Goal: Task Accomplishment & Management: Manage account settings

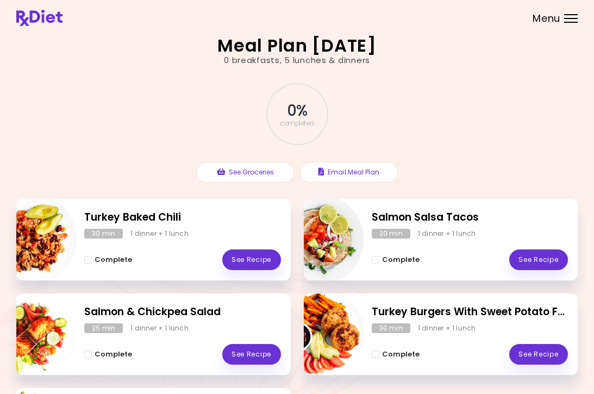
click at [570, 15] on div at bounding box center [571, 14] width 14 height 1
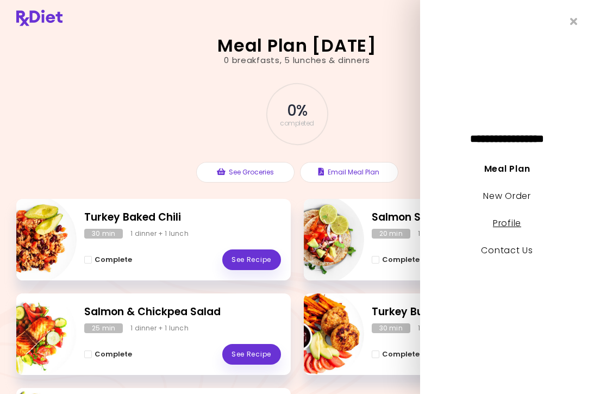
click at [508, 227] on link "Profile" at bounding box center [507, 223] width 28 height 13
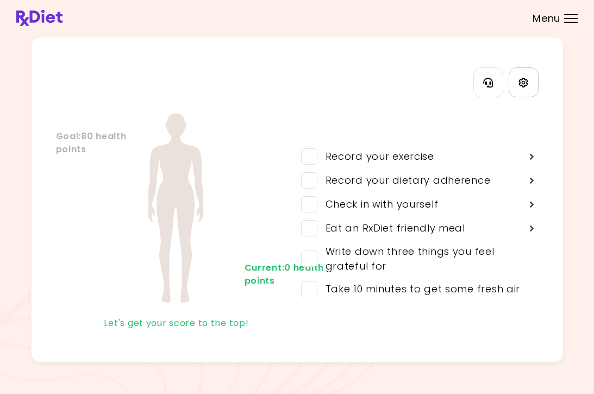
click at [526, 83] on icon "Settings" at bounding box center [524, 83] width 10 height 10
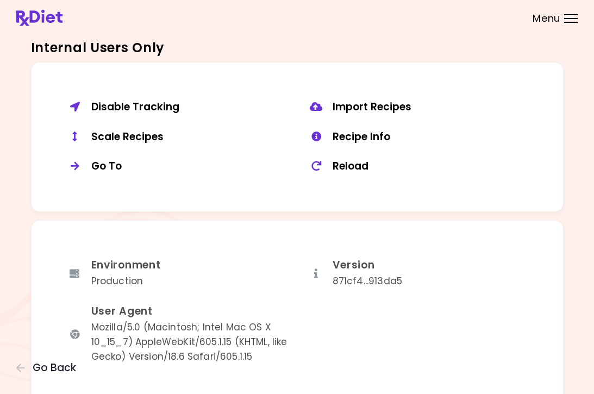
scroll to position [799, 0]
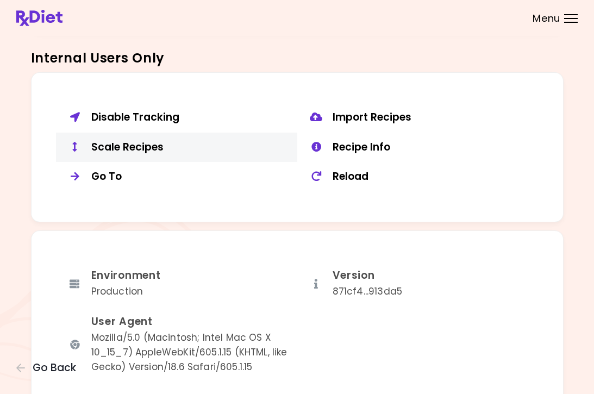
click at [148, 145] on div "Scale Recipes" at bounding box center [190, 148] width 198 height 14
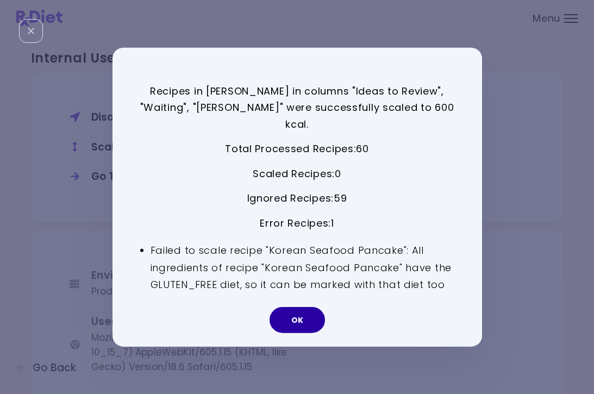
click at [301, 307] on button "OK" at bounding box center [297, 320] width 55 height 26
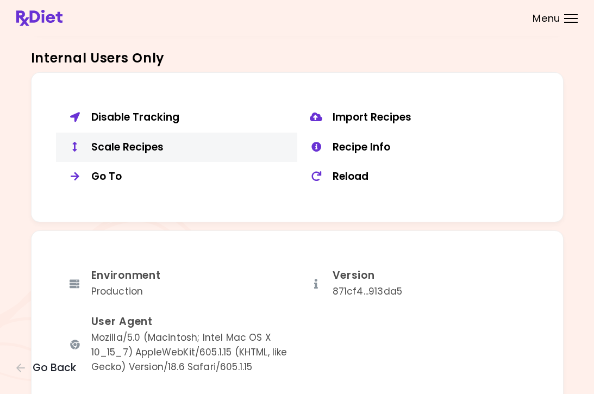
click at [144, 141] on div "Scale Recipes" at bounding box center [190, 148] width 198 height 14
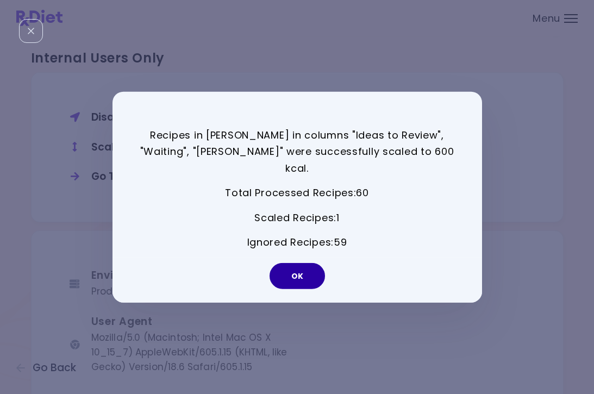
click at [301, 270] on button "OK" at bounding box center [297, 276] width 55 height 26
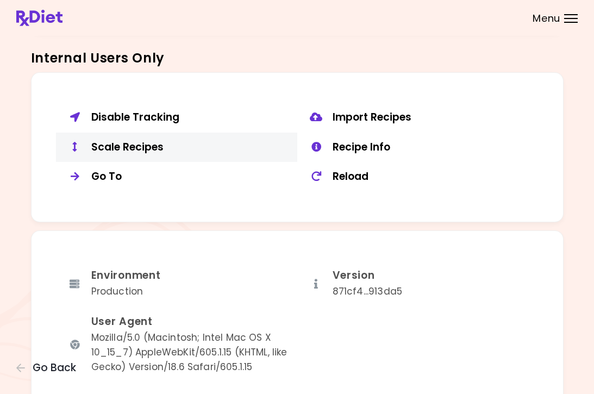
click at [150, 145] on div "Scale Recipes" at bounding box center [190, 148] width 198 height 14
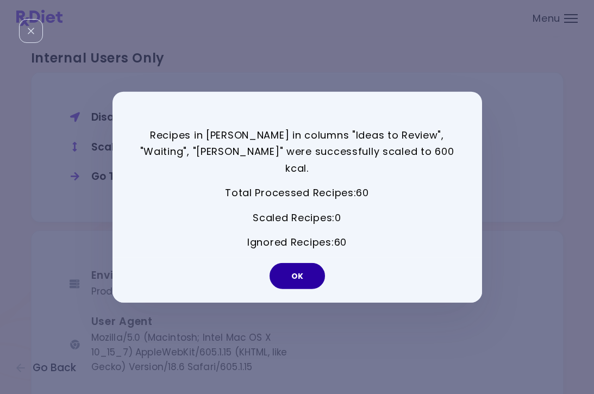
click at [307, 268] on button "OK" at bounding box center [297, 276] width 55 height 26
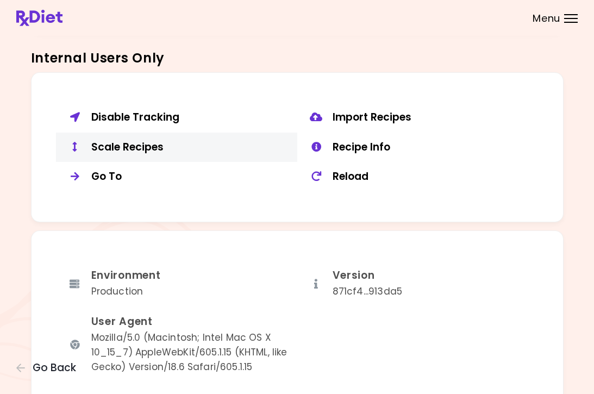
click at [163, 141] on div "Scale Recipes" at bounding box center [190, 148] width 198 height 14
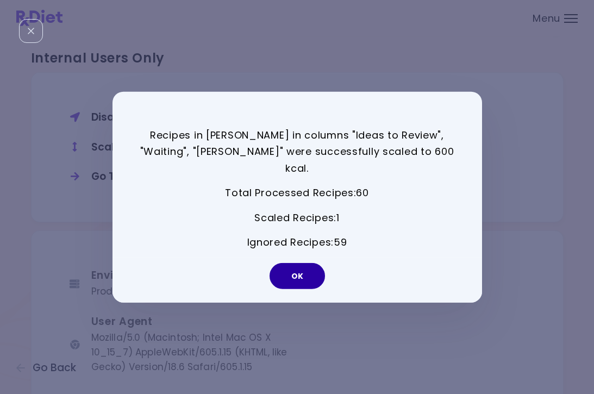
click at [302, 276] on button "OK" at bounding box center [297, 276] width 55 height 26
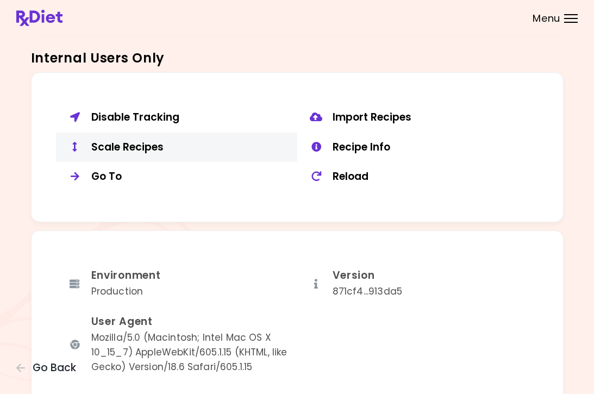
click at [157, 141] on div "Scale Recipes" at bounding box center [190, 148] width 198 height 14
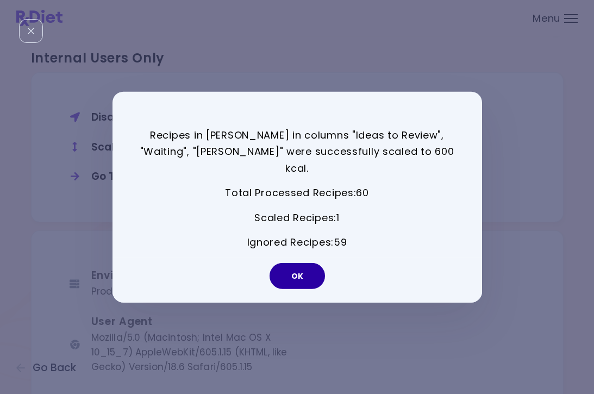
click at [288, 275] on button "OK" at bounding box center [297, 276] width 55 height 26
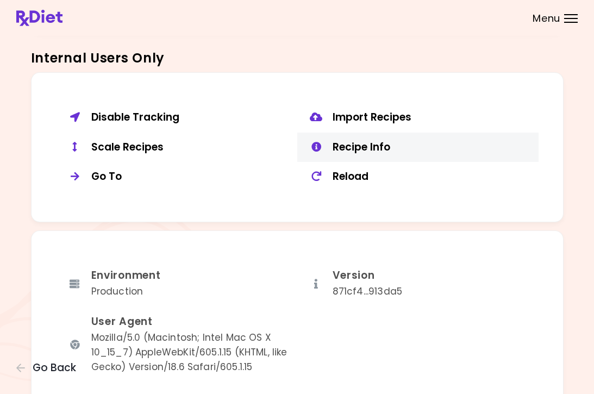
click at [365, 142] on div "Recipe Info" at bounding box center [432, 148] width 198 height 14
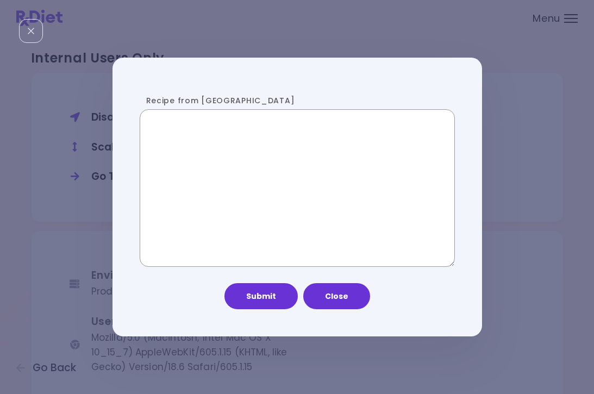
click at [309, 216] on textarea "Recipe from [GEOGRAPHIC_DATA]" at bounding box center [297, 188] width 315 height 158
paste textarea "**********"
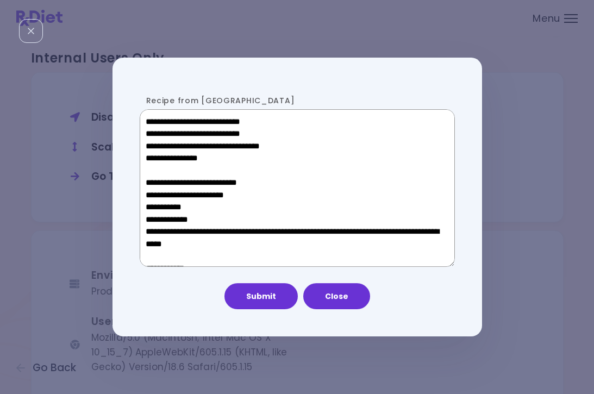
scroll to position [489, 0]
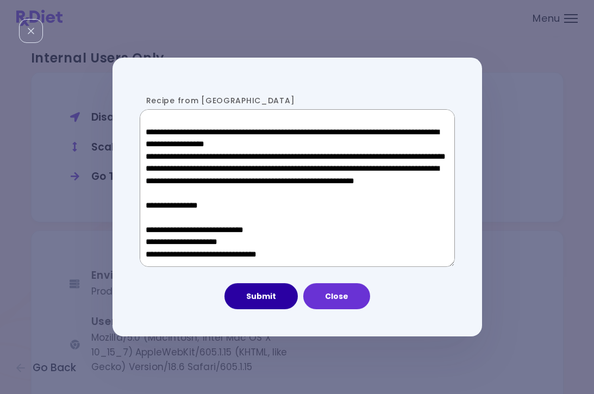
type textarea "**********"
click at [264, 301] on button "Submit" at bounding box center [261, 296] width 73 height 26
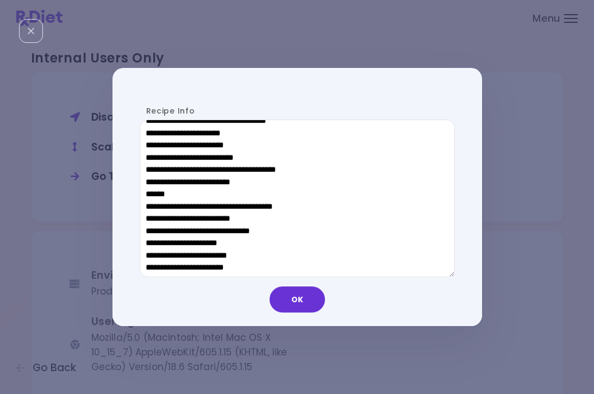
scroll to position [409, 0]
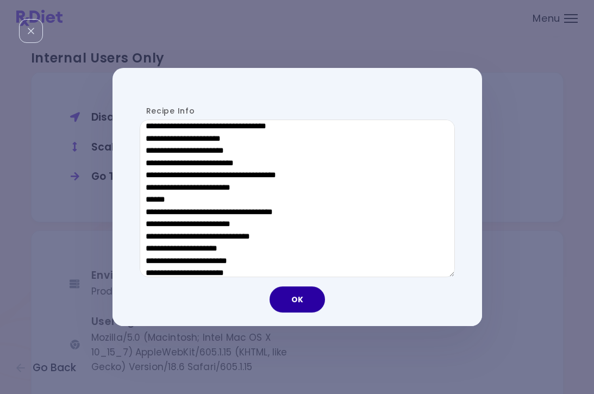
click at [289, 298] on button "OK" at bounding box center [297, 300] width 55 height 26
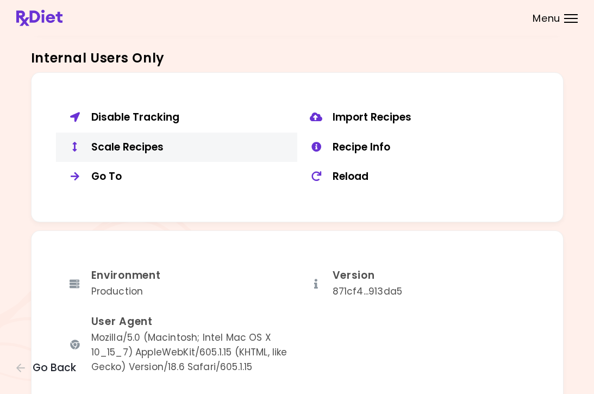
click at [131, 144] on div "Scale Recipes" at bounding box center [190, 148] width 198 height 14
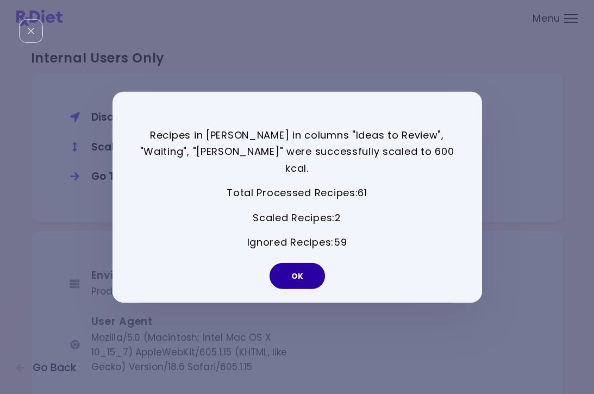
click at [288, 263] on button "OK" at bounding box center [297, 276] width 55 height 26
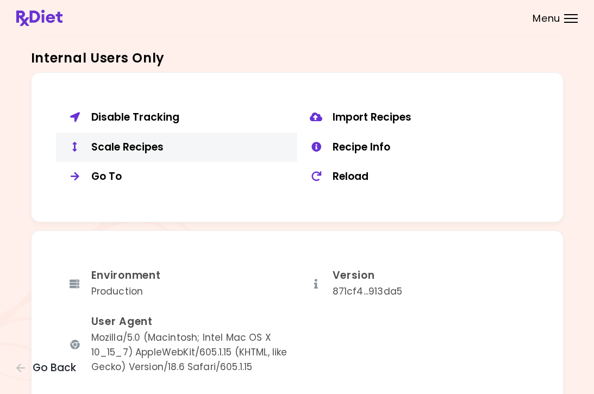
click at [171, 145] on div "Scale Recipes" at bounding box center [190, 148] width 198 height 14
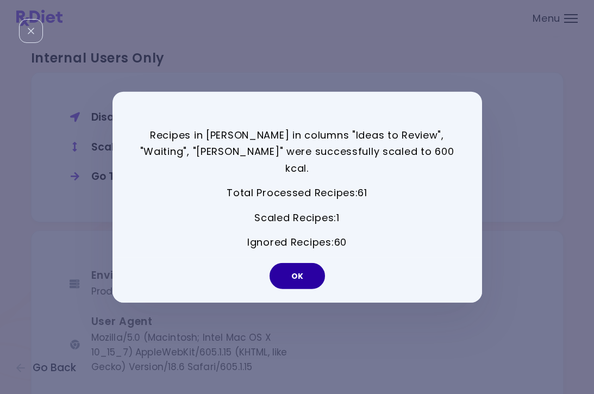
click at [294, 263] on button "OK" at bounding box center [297, 276] width 55 height 26
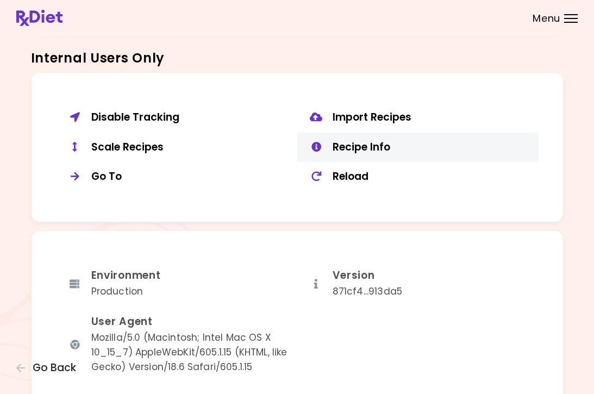
click at [370, 141] on div "Recipe Info" at bounding box center [432, 148] width 198 height 14
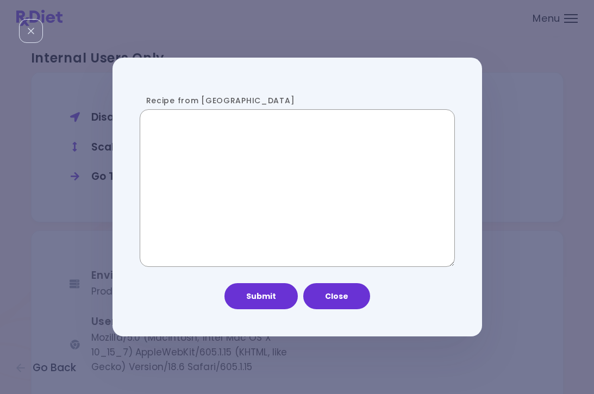
click at [272, 196] on textarea "Recipe from [GEOGRAPHIC_DATA]" at bounding box center [297, 188] width 315 height 158
paste textarea "**********"
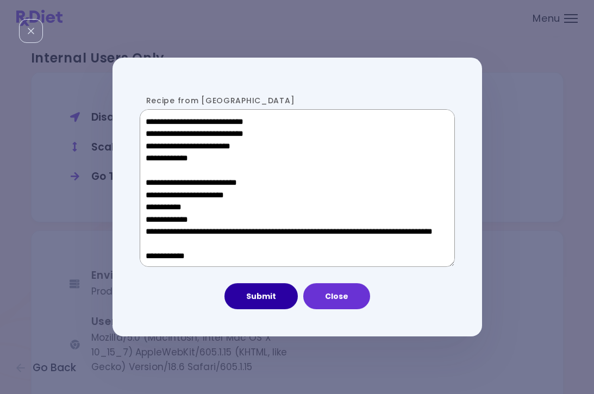
scroll to position [597, 0]
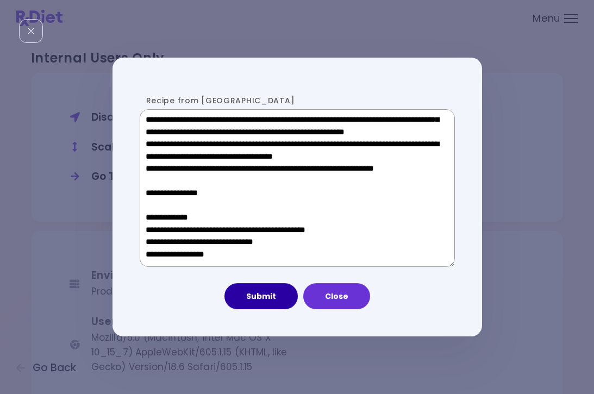
type textarea "**********"
click at [269, 304] on button "Submit" at bounding box center [261, 296] width 73 height 26
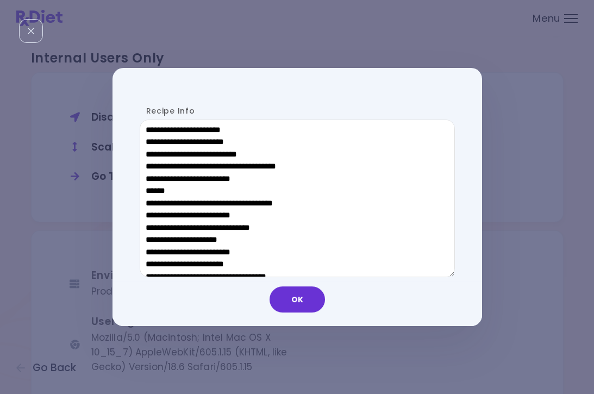
scroll to position [350, 0]
